Goal: Transaction & Acquisition: Purchase product/service

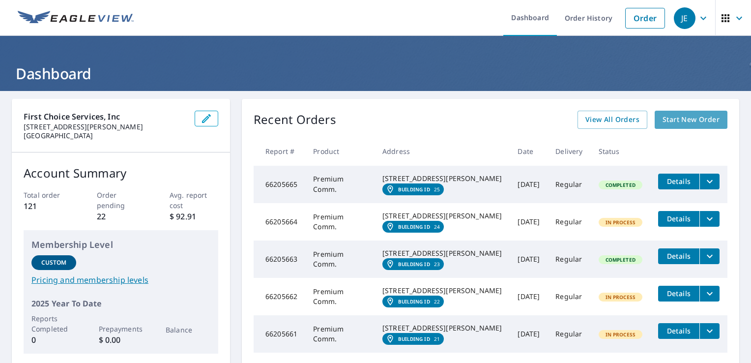
click at [686, 117] on span "Start New Order" at bounding box center [690, 120] width 57 height 12
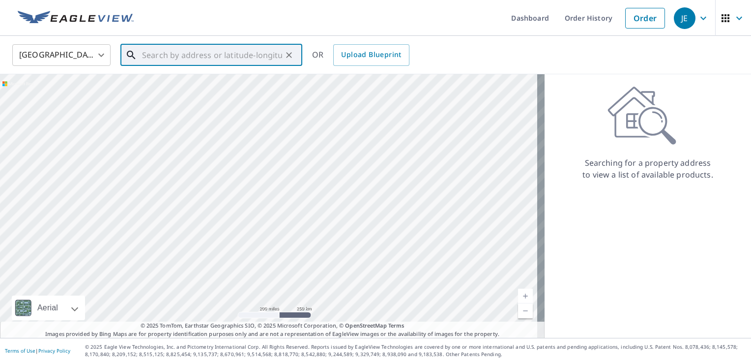
click at [219, 59] on input "text" at bounding box center [212, 55] width 140 height 28
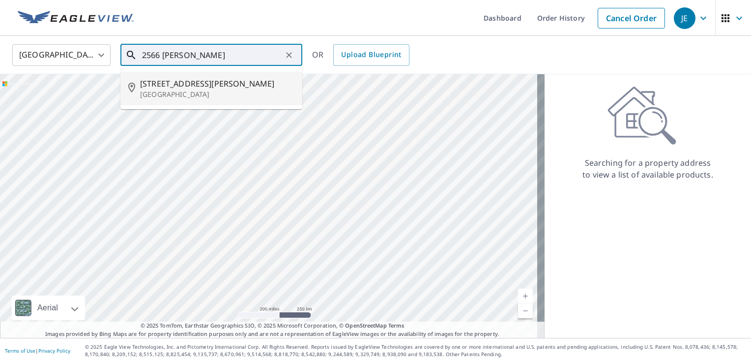
click at [202, 88] on span "[STREET_ADDRESS][PERSON_NAME]" at bounding box center [217, 84] width 154 height 12
type input "[STREET_ADDRESS][PERSON_NAME]"
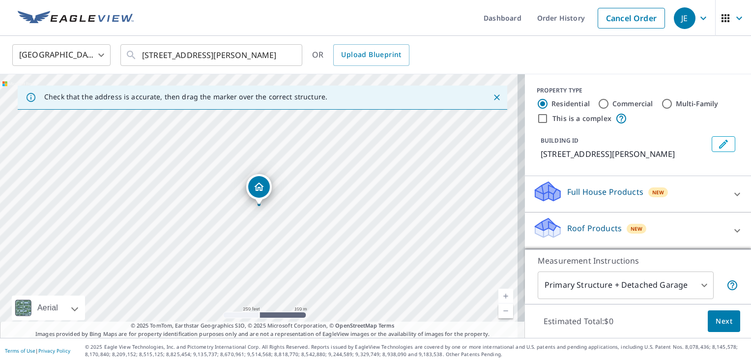
click at [232, 229] on div "[STREET_ADDRESS][PERSON_NAME]" at bounding box center [262, 205] width 525 height 263
click at [228, 220] on div "[STREET_ADDRESS][PERSON_NAME]" at bounding box center [262, 205] width 525 height 263
click at [499, 297] on link "Current Level 17, Zoom In" at bounding box center [505, 295] width 15 height 15
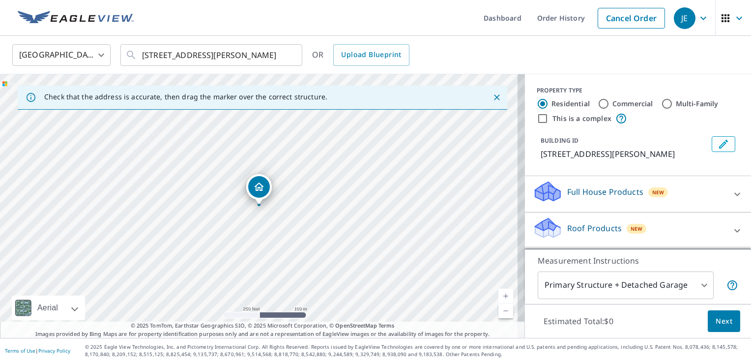
click at [499, 297] on link "Current Level 17, Zoom In" at bounding box center [505, 295] width 15 height 15
click at [499, 297] on link "Current Level 17.56111575876679, Zoom In" at bounding box center [505, 295] width 15 height 15
click at [499, 297] on link "Current Level 18.168270398936674, Zoom In Disabled" at bounding box center [505, 295] width 15 height 15
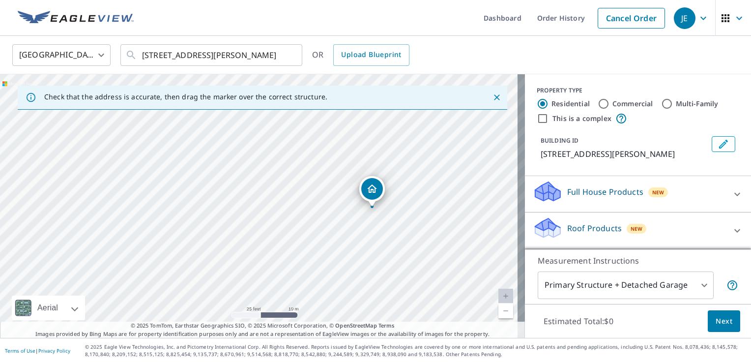
drag, startPoint x: 143, startPoint y: 209, endPoint x: 256, endPoint y: 211, distance: 113.1
click at [256, 211] on div "[STREET_ADDRESS][PERSON_NAME]" at bounding box center [262, 205] width 525 height 263
click at [498, 310] on link "Current Level 20, Zoom Out" at bounding box center [505, 310] width 15 height 15
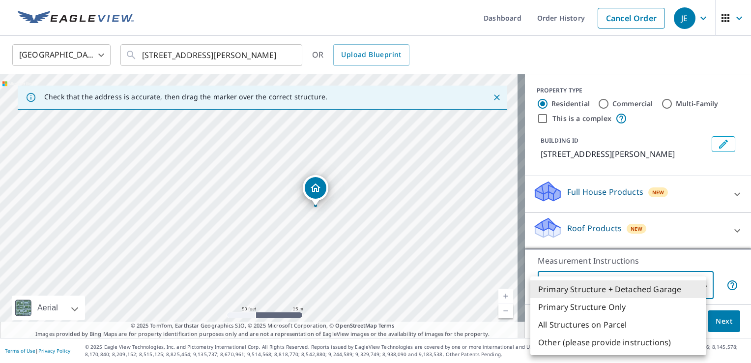
click at [678, 291] on body "JE JE Dashboard Order History Cancel Order JE [GEOGRAPHIC_DATA] [GEOGRAPHIC_DAT…" at bounding box center [375, 181] width 751 height 363
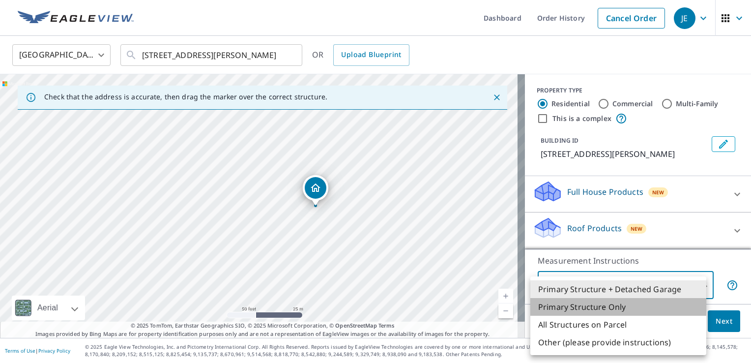
click at [668, 307] on li "Primary Structure Only" at bounding box center [618, 307] width 176 height 18
type input "2"
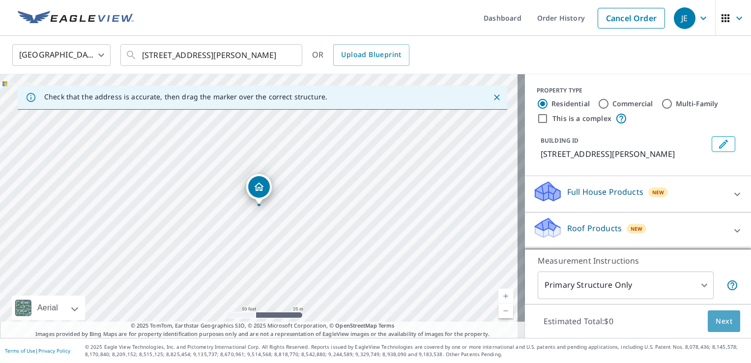
click at [723, 322] on span "Next" at bounding box center [724, 321] width 17 height 12
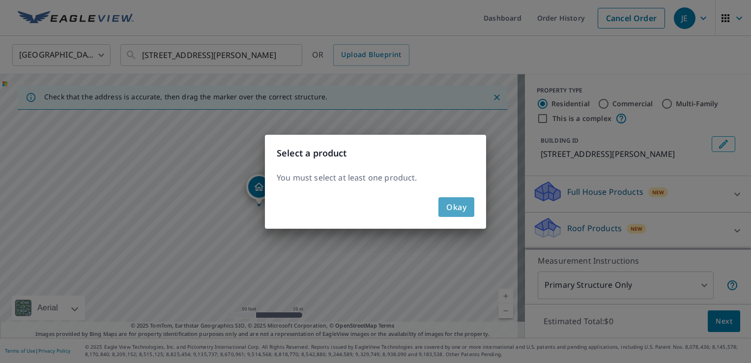
click at [456, 207] on span "Okay" at bounding box center [456, 207] width 20 height 14
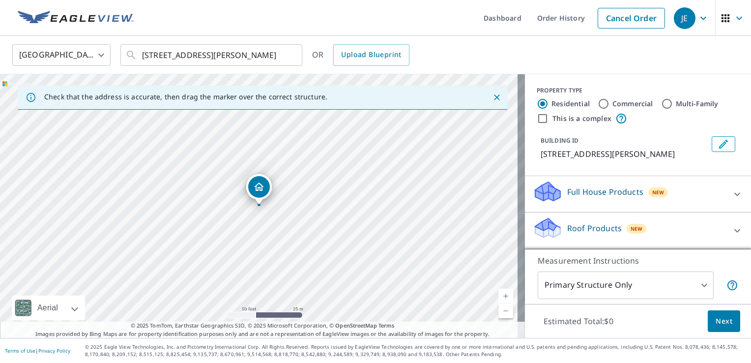
click at [588, 222] on p "Roof Products" at bounding box center [594, 228] width 55 height 12
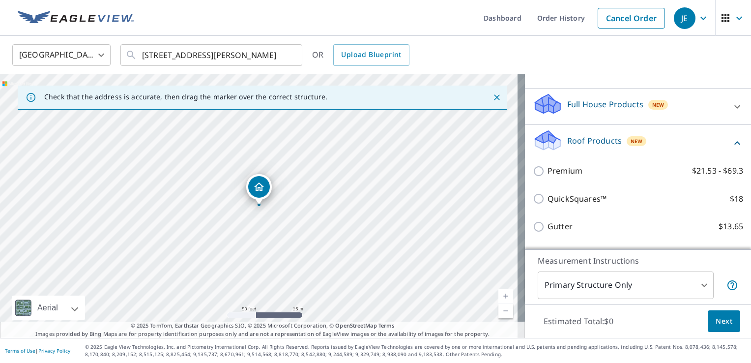
scroll to position [88, 0]
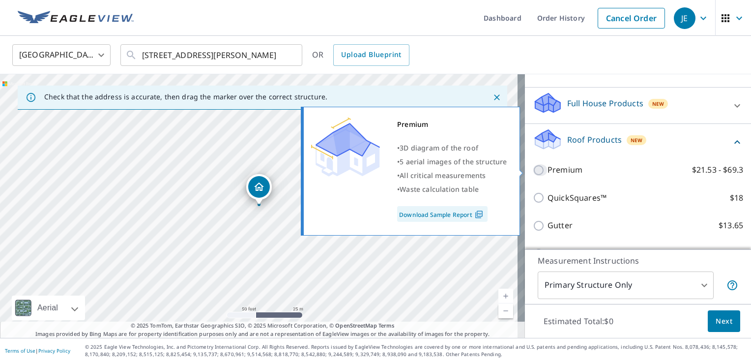
click at [537, 173] on input "Premium $21.53 - $69.3" at bounding box center [540, 170] width 15 height 12
checkbox input "true"
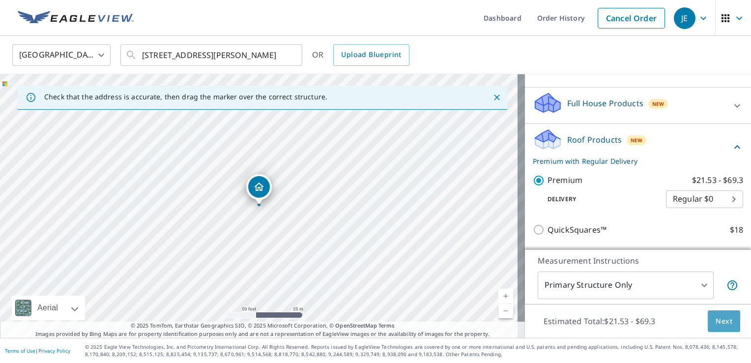
click at [719, 323] on span "Next" at bounding box center [724, 321] width 17 height 12
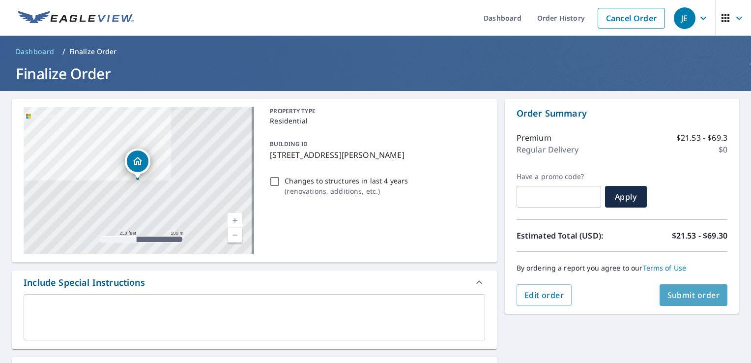
click at [703, 296] on span "Submit order" at bounding box center [693, 294] width 53 height 11
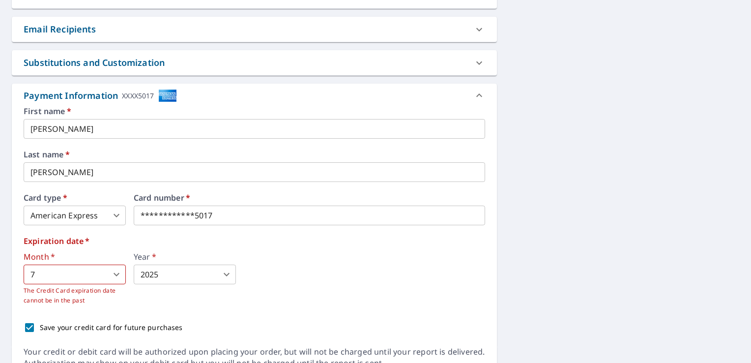
scroll to position [374, 0]
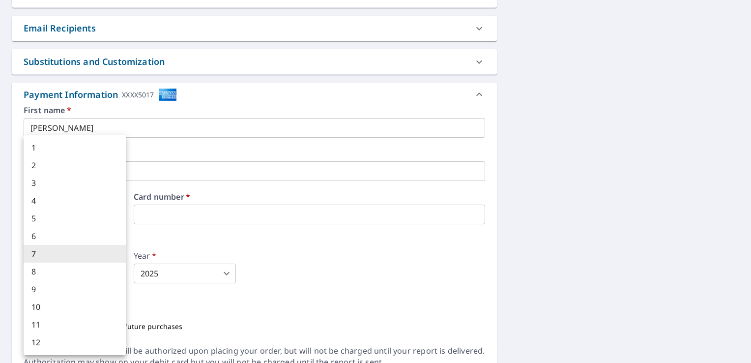
click at [57, 277] on body "JE JE Dashboard Order History Cancel Order JE Dashboard / Finalize Order Finali…" at bounding box center [375, 181] width 751 height 363
click at [56, 253] on li "7" at bounding box center [75, 254] width 102 height 18
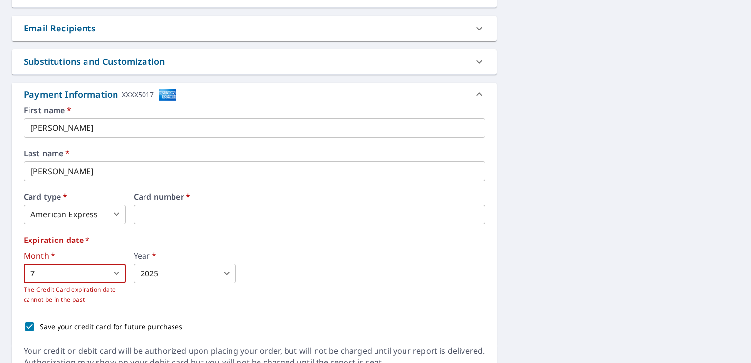
click at [183, 271] on body "JE JE Dashboard Order History Cancel Order JE Dashboard / Finalize Order Finali…" at bounding box center [375, 181] width 751 height 363
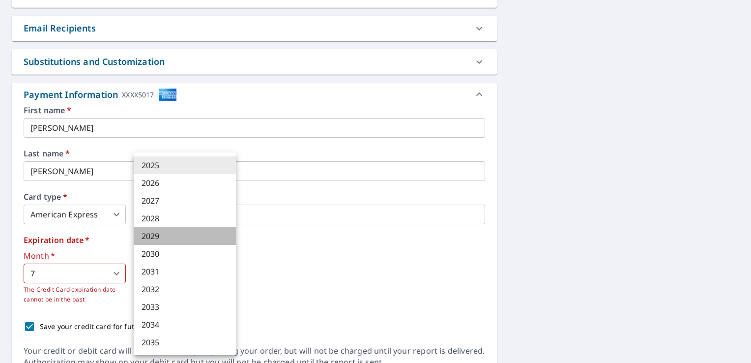
click at [181, 237] on li "2029" at bounding box center [185, 236] width 102 height 18
type input "2029"
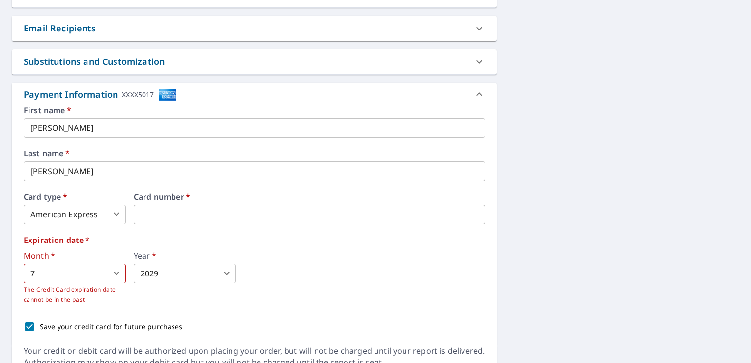
click at [514, 226] on div "[STREET_ADDRESS][PERSON_NAME] Aerial Road A standard road map Aerial A detailed…" at bounding box center [375, 49] width 751 height 667
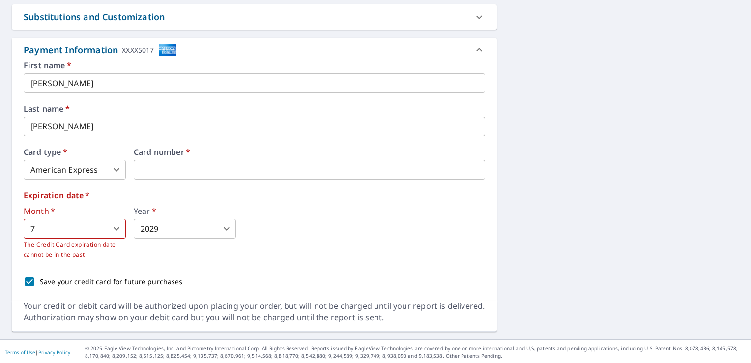
click at [613, 158] on div "[STREET_ADDRESS][PERSON_NAME] Aerial Road A standard road map Aerial A detailed…" at bounding box center [375, 5] width 751 height 667
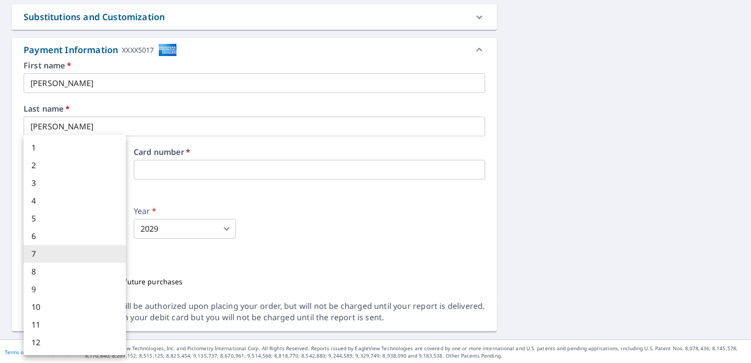
click at [97, 229] on body "JE JE Dashboard Order History Cancel Order JE Dashboard / Finalize Order Finali…" at bounding box center [375, 181] width 751 height 363
click at [334, 208] on div at bounding box center [375, 181] width 751 height 363
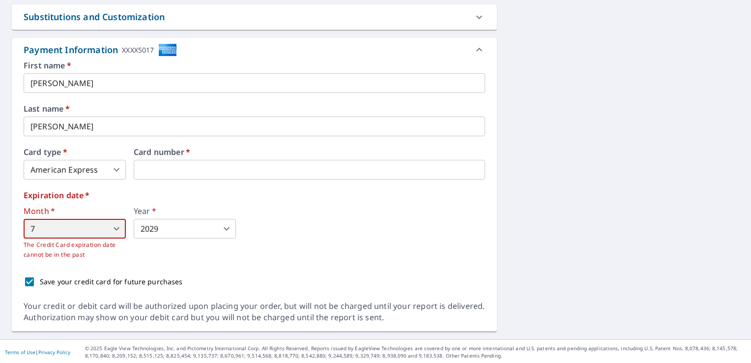
scroll to position [102, 0]
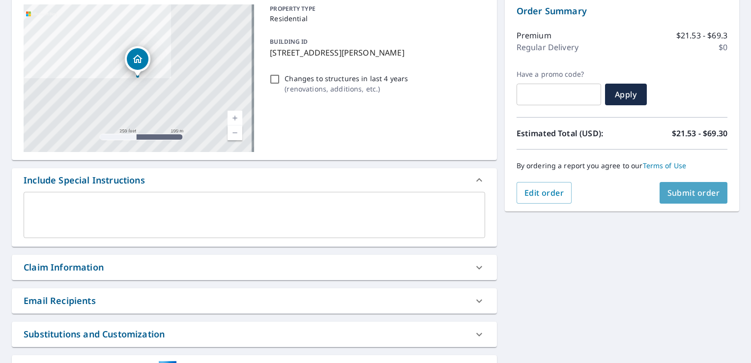
click at [682, 196] on span "Submit order" at bounding box center [693, 192] width 53 height 11
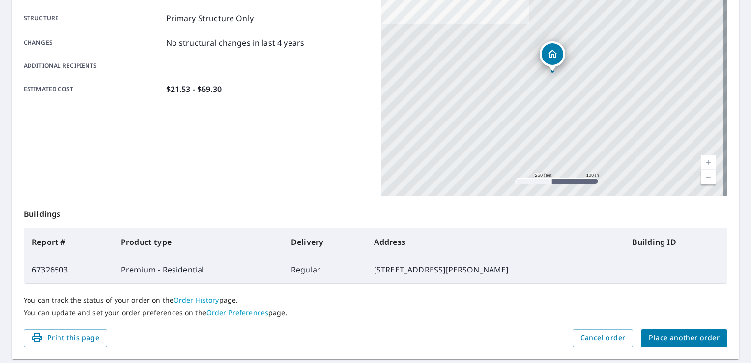
scroll to position [215, 0]
